Goal: Information Seeking & Learning: Understand process/instructions

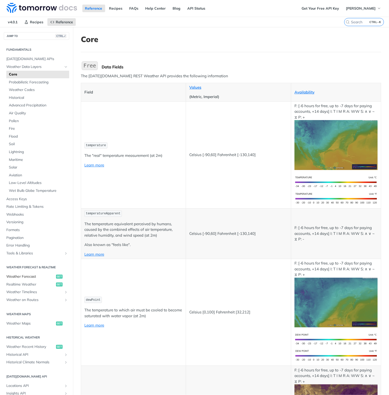
click at [27, 277] on span "Weather Forecast" at bounding box center [30, 276] width 48 height 5
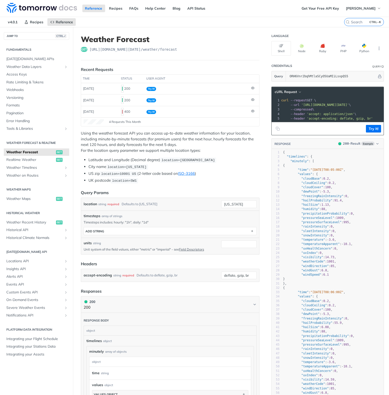
click at [165, 48] on span "[URL][DOMAIN_NAME][DATE] /weather/forecast" at bounding box center [134, 49] width 88 height 5
drag, startPoint x: 242, startPoint y: 204, endPoint x: 210, endPoint y: 203, distance: 32.0
click at [210, 203] on div "location string required Defaults to [US_STATE] [US_STATE] required type : stri…" at bounding box center [170, 205] width 173 height 8
type input "squamish"
click at [229, 247] on div at bounding box center [239, 245] width 36 height 8
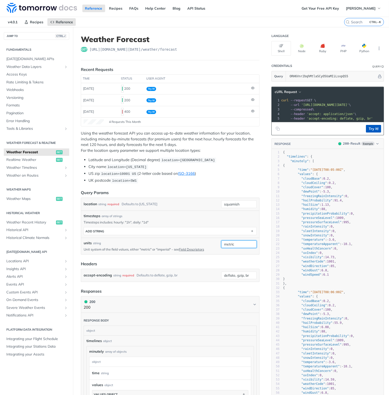
type input "metric"
click at [369, 131] on button "Try It!" at bounding box center [373, 129] width 15 height 8
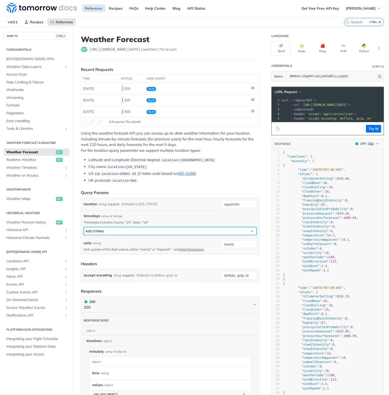
click at [237, 231] on button "ADD string" at bounding box center [170, 232] width 173 height 8
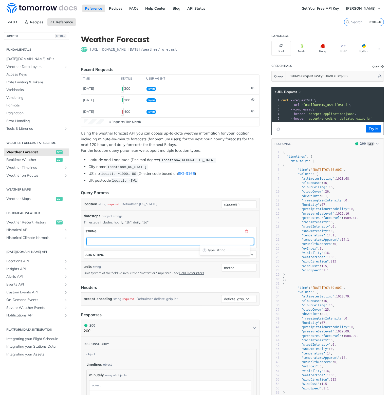
click at [201, 239] on input "text" at bounding box center [170, 242] width 168 height 8
type input "daily"
click at [218, 220] on p "Timesteps includes: hourly: "1h", daily: "1d"" at bounding box center [170, 222] width 173 height 5
click at [368, 131] on button "Try It!" at bounding box center [373, 129] width 15 height 8
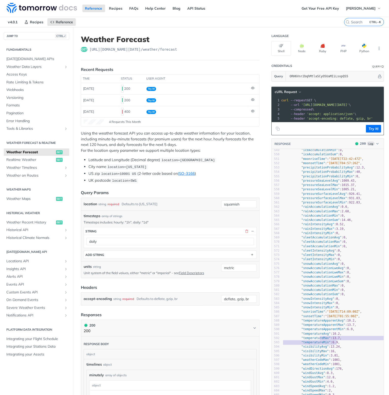
type textarea "ureMax": 13.7, "temperatureMin": 6.9,"
drag, startPoint x: 334, startPoint y: 345, endPoint x: 310, endPoint y: 342, distance: 23.5
click at [310, 342] on div "531 "dewPointMax" : 10.7 , 532 "dewPointMin" : 5.4 , 533 "evapotranspirationAvg…" at bounding box center [355, 288] width 146 height 438
click at [333, 354] on pre ""visibilityMax" : 16 ," at bounding box center [355, 352] width 146 height 4
click at [334, 348] on pre ""visibilityAvg" : 13.24 ," at bounding box center [355, 347] width 146 height 4
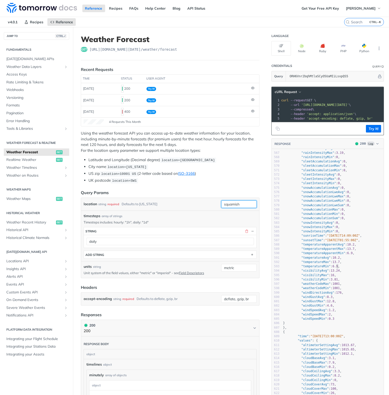
click at [244, 206] on div "squamish" at bounding box center [239, 205] width 36 height 8
click at [249, 202] on input "squamish" at bounding box center [239, 205] width 36 height 8
click at [246, 186] on article "Weather Forecast get [URL][DOMAIN_NAME][DATE] /weather/forecast Recent Requests…" at bounding box center [170, 364] width 195 height 675
click at [239, 202] on input "squamish, [GEOGRAPHIC_DATA]" at bounding box center [239, 205] width 36 height 8
click at [247, 201] on input "squamish, [GEOGRAPHIC_DATA]" at bounding box center [239, 205] width 36 height 8
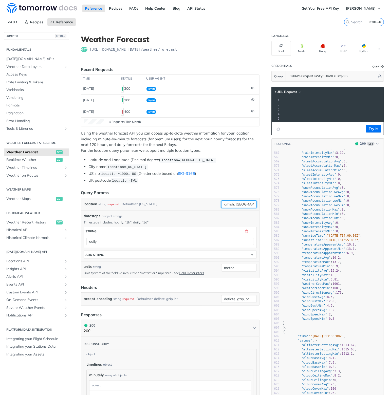
type input "squamish, [GEOGRAPHIC_DATA], [GEOGRAPHIC_DATA]"
click at [220, 181] on li "UK postcode location=SW1" at bounding box center [174, 181] width 171 height 6
click at [368, 133] on button "Try It!" at bounding box center [373, 129] width 15 height 8
type textarea "4.6, "windSpeedAvg": 1.2"
drag, startPoint x: 328, startPoint y: 314, endPoint x: 320, endPoint y: 311, distance: 7.8
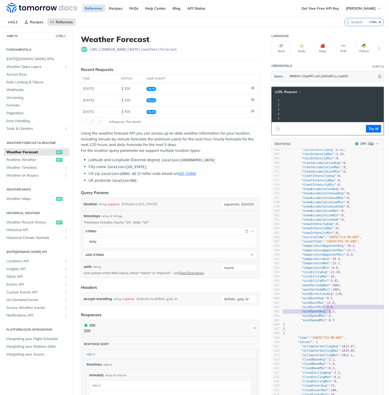
click at [320, 311] on div "556 "pressureSeaLevelAvg" : 1009.43 , 557 "pressureSeaLevelMax" : 1015.37 , 558…" at bounding box center [355, 305] width 146 height 403
click at [340, 283] on pre ""visibilityMin" : 3.81 ," at bounding box center [355, 281] width 146 height 4
click at [309, 288] on pre ""weatherCodeMax" : 1001 ," at bounding box center [355, 286] width 146 height 4
type textarea "weatherCodeMax"
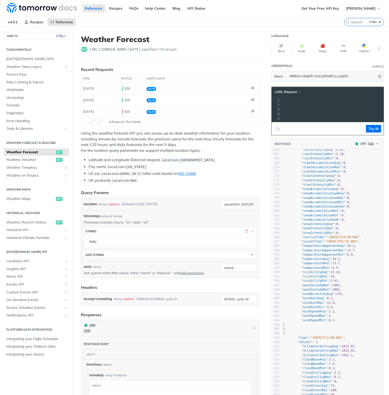
click at [309, 288] on pre ""weatherCodeMax" : 1001 ," at bounding box center [355, 286] width 146 height 4
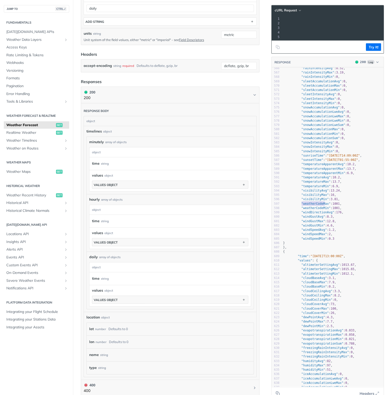
scroll to position [182, 0]
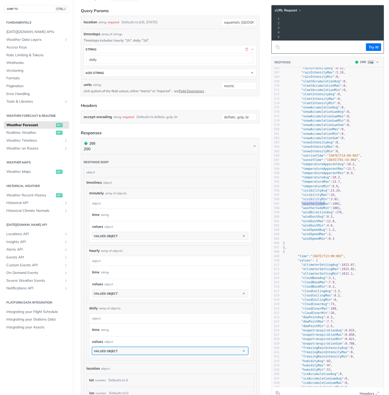
click at [140, 348] on button "values object" at bounding box center [170, 351] width 156 height 8
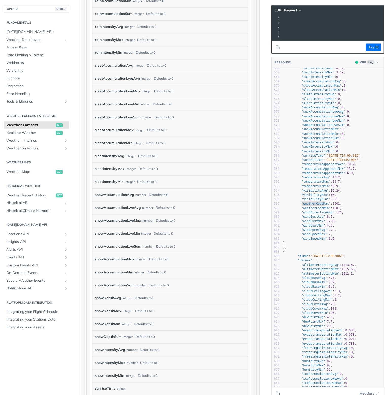
scroll to position [1728, 0]
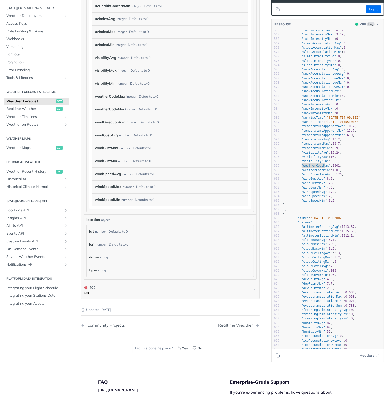
click at [102, 191] on label "windSpeedMax" at bounding box center [108, 186] width 27 height 7
drag, startPoint x: 102, startPoint y: 193, endPoint x: 109, endPoint y: 183, distance: 11.2
click at [103, 191] on label "windSpeedMax" at bounding box center [108, 186] width 27 height 7
click at [101, 177] on div "windSpeedAvg number Defaults to 0" at bounding box center [170, 174] width 156 height 13
click at [115, 100] on label "weatherCodeMax" at bounding box center [110, 96] width 30 height 7
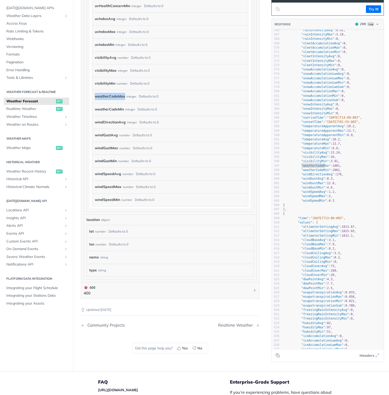
click at [115, 100] on label "weatherCodeMax" at bounding box center [110, 96] width 30 height 7
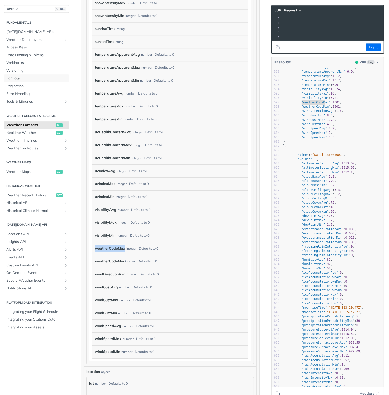
scroll to position [2780, 0]
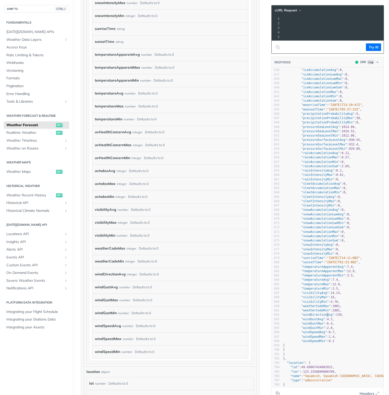
type textarea ": 1001, "weatherCodeMin": 1001, "windDirectionAv"
drag, startPoint x: 323, startPoint y: 319, endPoint x: 323, endPoint y: 312, distance: 7.4
click at [323, 312] on div "614 "cloudBaseAvg" : 3.1 , 615 "cloudBaseMax" : 7.9 , 616 "cloudBaseMin" : 0.2 …" at bounding box center [355, 182] width 146 height 420
click at [302, 308] on span ""weatherCodeMax"" at bounding box center [316, 307] width 29 height 4
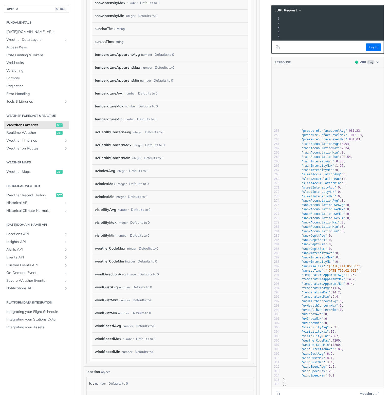
scroll to position [1063, 0]
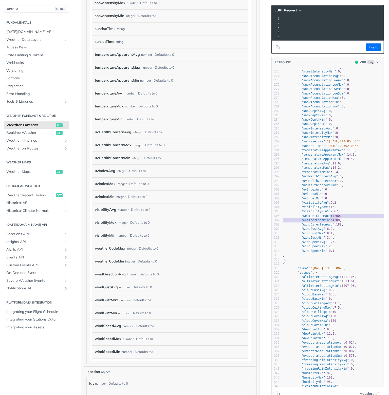
type textarea "4200, "weatherCodeMin": 4200,"
drag, startPoint x: 334, startPoint y: 222, endPoint x: 325, endPoint y: 219, distance: 9.9
click at [325, 219] on div "260 "pressureSurfaceLevelMin" : 931.03 , 261 "rainAccumulationAvg" : 0.94 , 262…" at bounding box center [355, 214] width 146 height 403
click at [302, 218] on span ""weatherCodeMax"" at bounding box center [316, 216] width 29 height 4
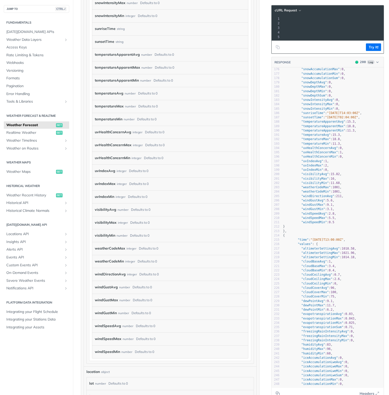
scroll to position [759, 0]
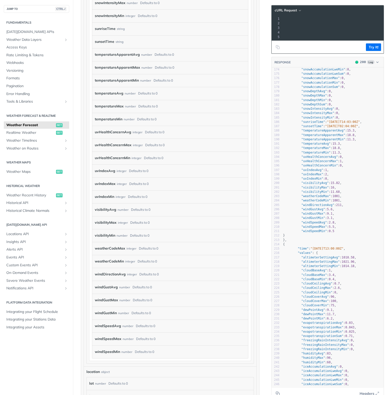
click at [309, 198] on span ""weatherCodeMax"" at bounding box center [316, 197] width 29 height 4
type textarea "weatherCodeMax"
click at [309, 198] on span ""weatherCodeMax"" at bounding box center [316, 197] width 29 height 4
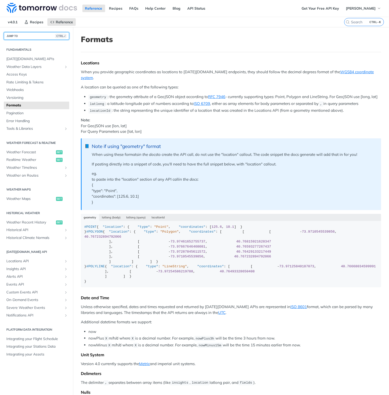
click at [29, 35] on button "JUMP TO CTRL-/" at bounding box center [36, 36] width 65 height 8
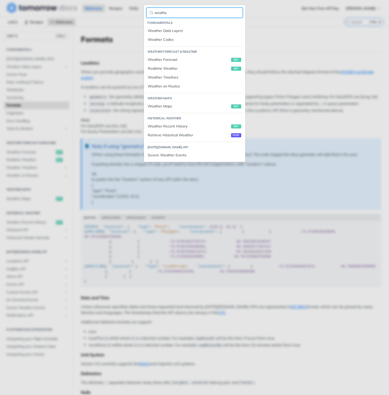
type input "weathe"
click at [156, 42] on div "Weather Codes" at bounding box center [194, 39] width 93 height 5
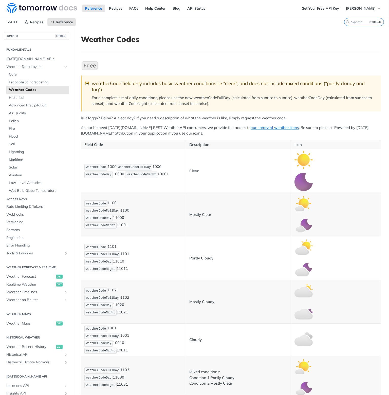
drag, startPoint x: 108, startPoint y: 166, endPoint x: 172, endPoint y: 176, distance: 64.9
click at [172, 171] on p "weatherCode 1000 weatherCodeFullDay 1000 weatherCodeDay 1000 0 weatherCodeNight…" at bounding box center [133, 171] width 98 height 15
click at [166, 208] on p "weatherCode 1100 weatherCodeFullDay 1100 weatherCodeDay 1100 0 weatherCodeNight…" at bounding box center [133, 214] width 98 height 29
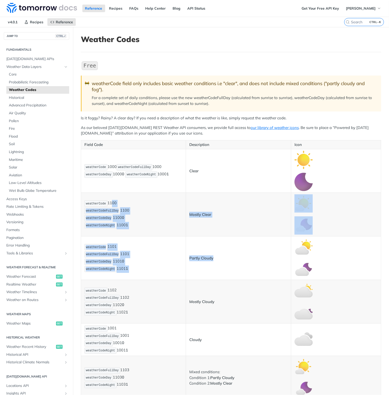
drag, startPoint x: 110, startPoint y: 197, endPoint x: 286, endPoint y: 272, distance: 191.5
click at [286, 272] on td "Partly Cloudy" at bounding box center [238, 259] width 105 height 44
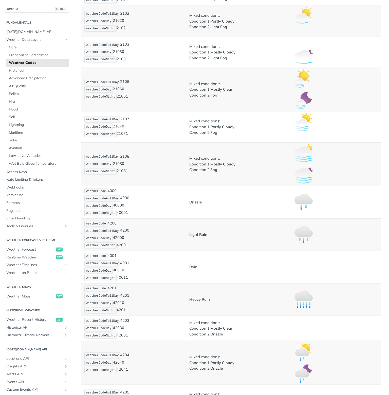
scroll to position [583, 0]
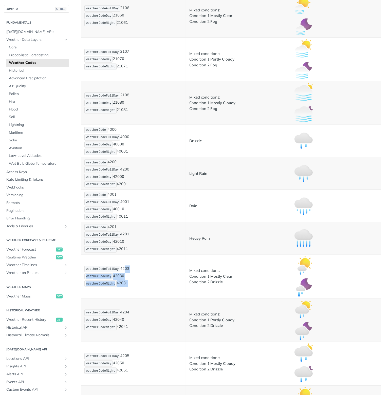
drag, startPoint x: 121, startPoint y: 281, endPoint x: 127, endPoint y: 299, distance: 18.8
click at [127, 288] on p "weatherCodeFullDay 4203 weatherCodeDay 4203 0 weatherCodeNight 4203 1" at bounding box center [133, 277] width 98 height 22
click at [172, 299] on td "weatherCodeFullDay 4203 weatherCodeDay 4203 0 weatherCodeNight 4203 1" at bounding box center [133, 277] width 105 height 44
click at [207, 285] on p "Mixed conditions: Condition 1: Mostly Clear Condition 2: Drizzle" at bounding box center [238, 276] width 98 height 17
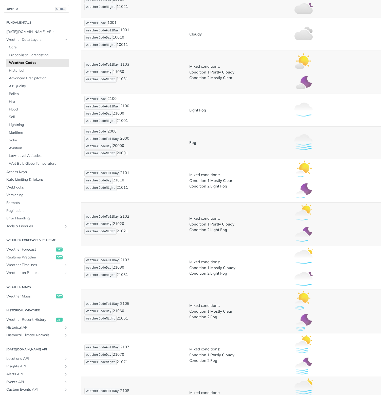
scroll to position [462, 0]
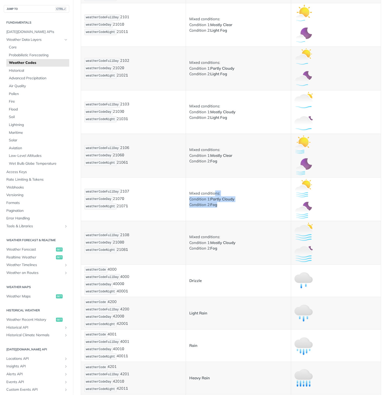
drag, startPoint x: 226, startPoint y: 201, endPoint x: 214, endPoint y: 193, distance: 14.7
click at [214, 193] on p "Mixed conditions: Condition 1: Partly Cloudy Condition 2: Fog" at bounding box center [238, 199] width 98 height 17
click at [228, 200] on p "Mixed conditions: Condition 1: Partly Cloudy Condition 2: Fog" at bounding box center [238, 199] width 98 height 17
drag, startPoint x: 228, startPoint y: 197, endPoint x: 206, endPoint y: 191, distance: 22.6
click at [206, 191] on p "Mixed conditions: Condition 1: Partly Cloudy Condition 2: Fog" at bounding box center [238, 199] width 98 height 17
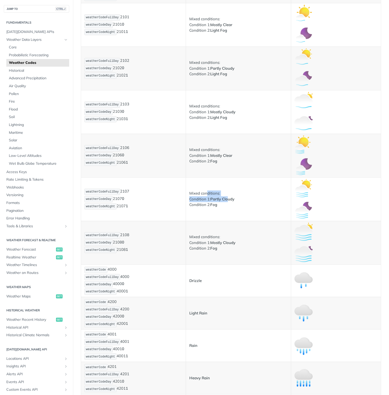
click at [217, 199] on strong "Partly Cloudy" at bounding box center [223, 199] width 24 height 5
drag, startPoint x: 220, startPoint y: 201, endPoint x: 216, endPoint y: 194, distance: 8.1
click at [216, 194] on p "Mixed conditions: Condition 1: Partly Cloudy Condition 2: Fog" at bounding box center [238, 199] width 98 height 17
click at [236, 206] on td "Mixed conditions: Condition 1: Partly Cloudy Condition 2: Fog" at bounding box center [238, 200] width 105 height 44
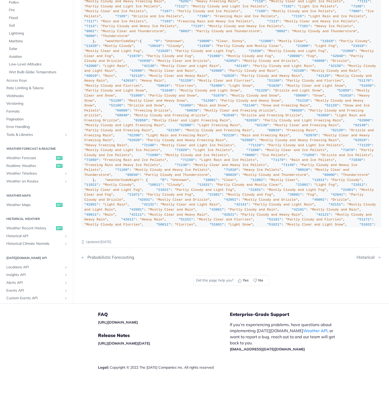
scroll to position [3581, 0]
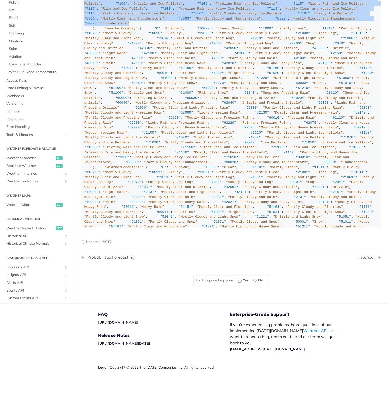
scroll to position [0, 0]
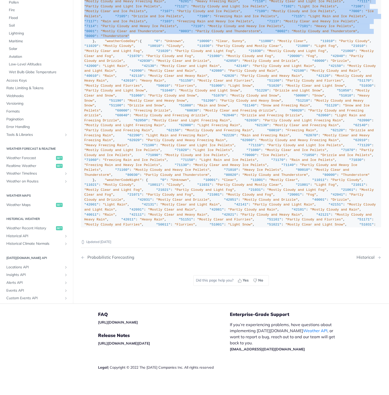
drag, startPoint x: 141, startPoint y: 247, endPoint x: 76, endPoint y: 73, distance: 185.7
copy div ""0" : "Unknown" , "1000" : "Clear, Sunny" , "1100" : "Mostly Clear" , "1101" : …"
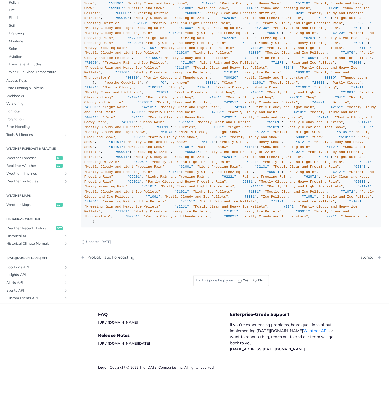
scroll to position [431, 0]
drag, startPoint x: 92, startPoint y: 170, endPoint x: 93, endPoint y: 212, distance: 41.4
click at [93, 212] on div ""weatherCode" : { "0" : "Unknown" , "1000" : "Clear, Sunny" , "1100" : "Mostly …" at bounding box center [231, 0] width 294 height 447
copy div ""weatherCodeFullDay" : { "0" : "Unknown" , "1000" : "Clear, Sunny" , "1100" : "…"
